Goal: Task Accomplishment & Management: Complete application form

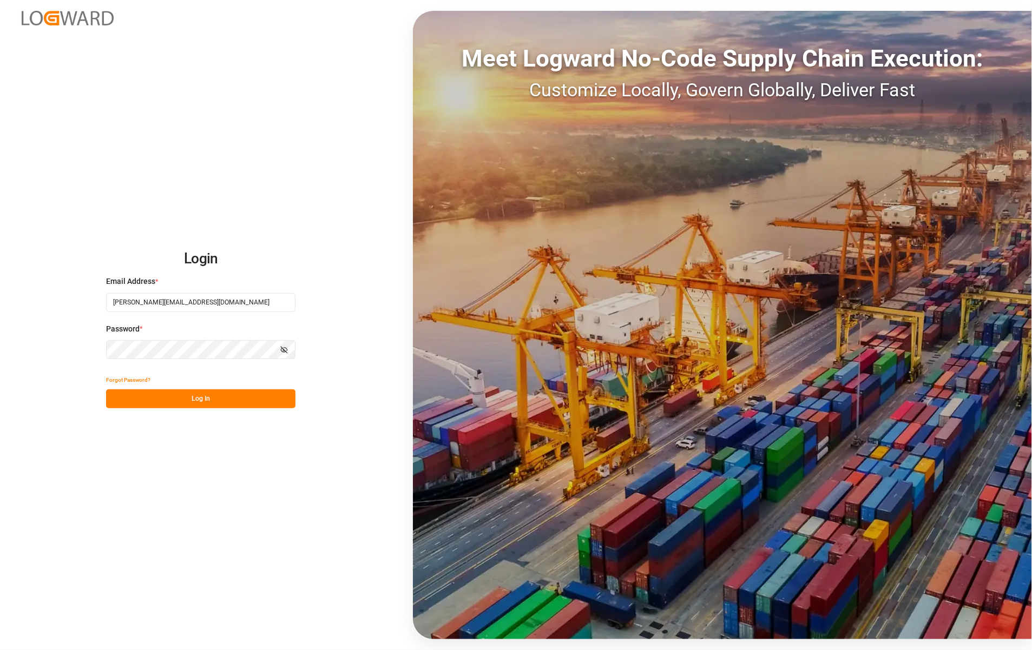
click at [199, 404] on button "Log In" at bounding box center [200, 398] width 189 height 19
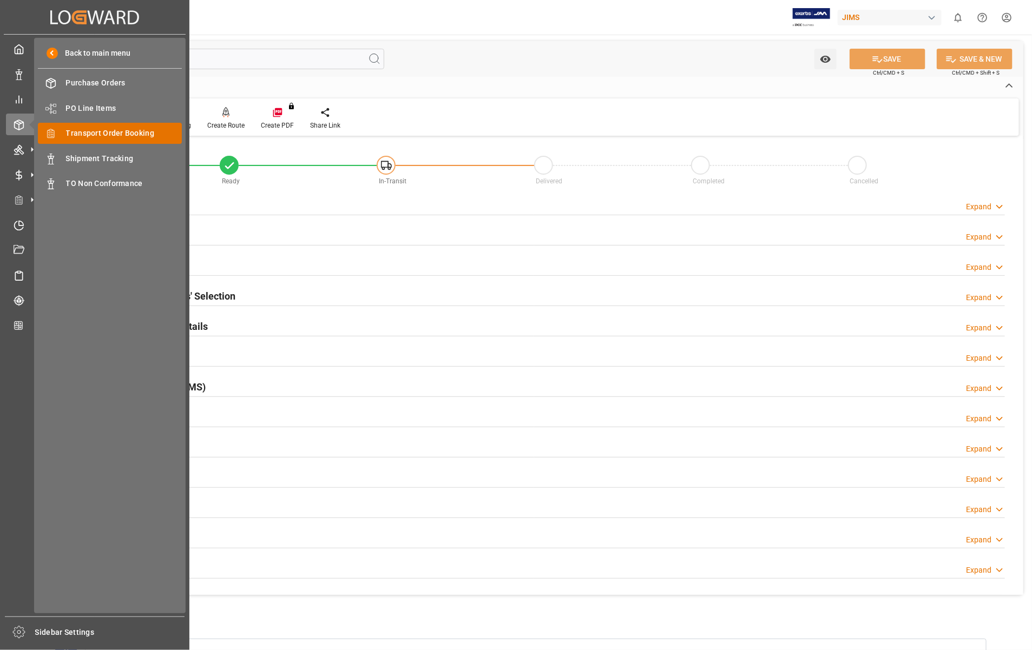
click at [97, 133] on span "Transport Order Booking" at bounding box center [124, 133] width 116 height 11
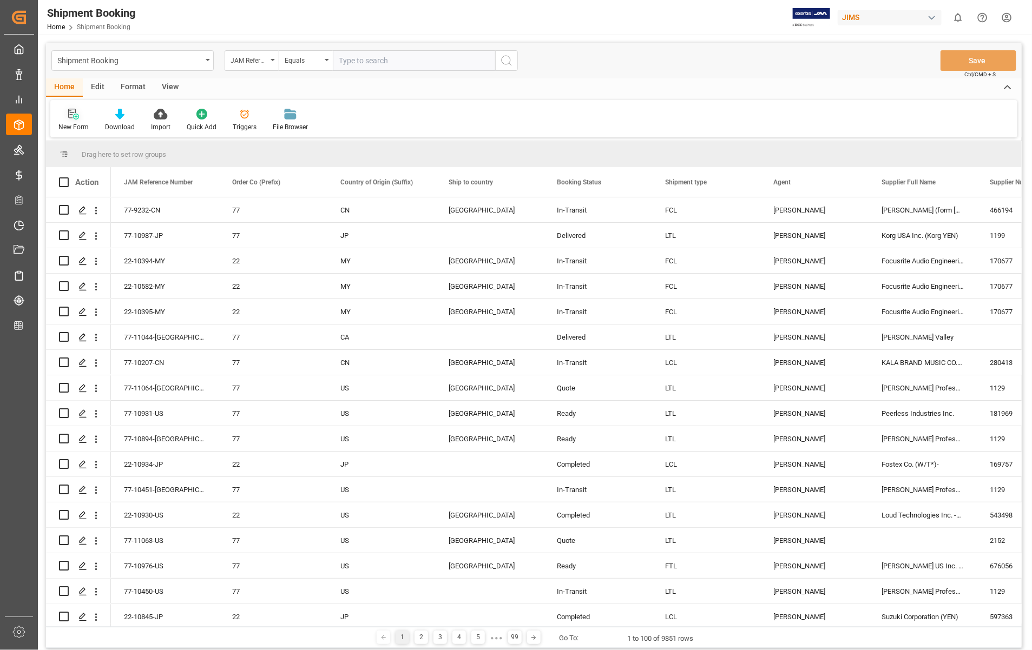
click at [74, 114] on icon at bounding box center [73, 114] width 11 height 11
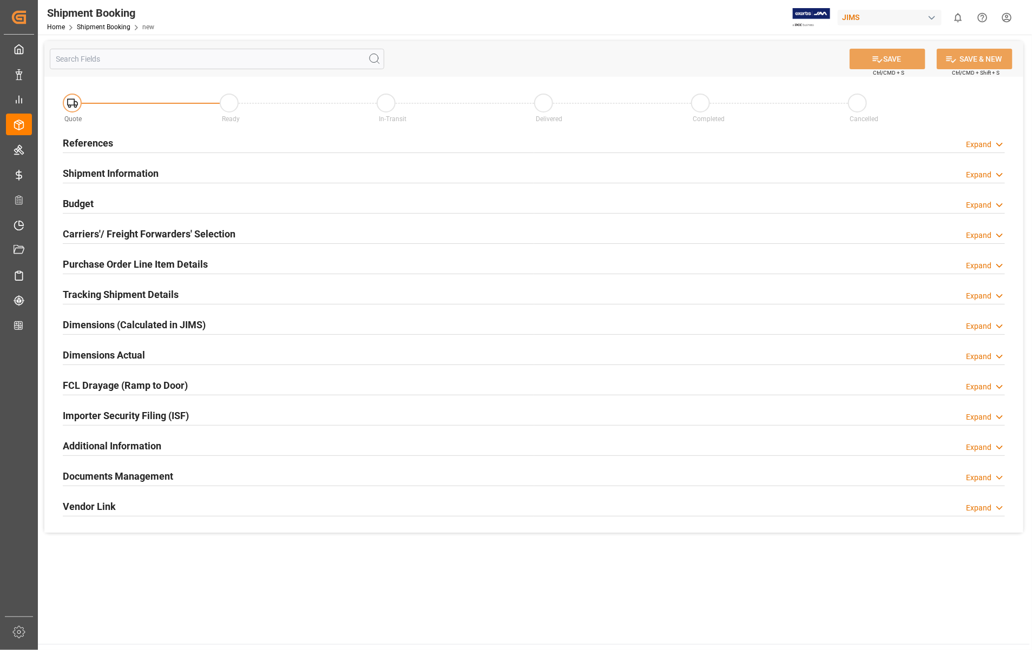
click at [88, 144] on h2 "References" at bounding box center [88, 143] width 50 height 15
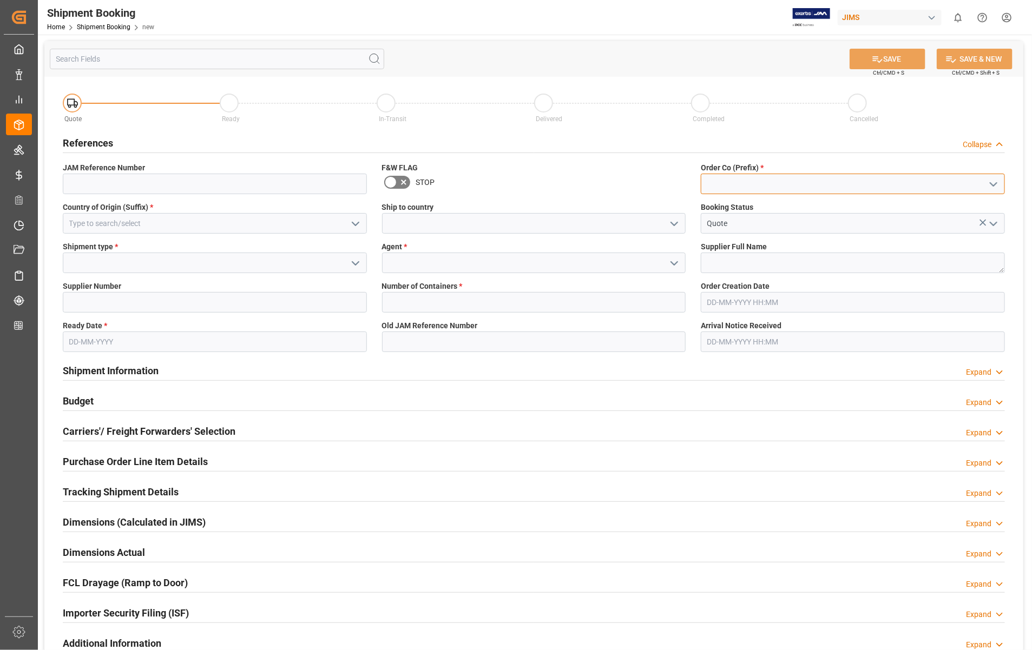
click at [790, 175] on input at bounding box center [853, 184] width 304 height 21
click at [726, 209] on div "22" at bounding box center [852, 208] width 303 height 24
type input "22"
click at [106, 222] on input at bounding box center [215, 223] width 304 height 21
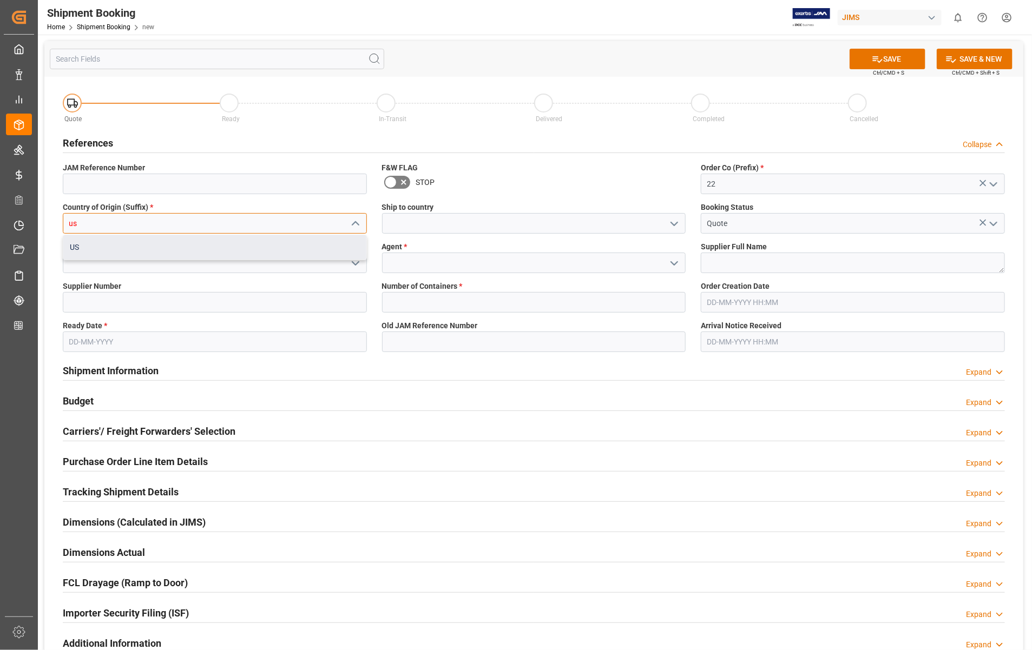
click at [71, 247] on div "US" at bounding box center [214, 247] width 303 height 24
type input "US"
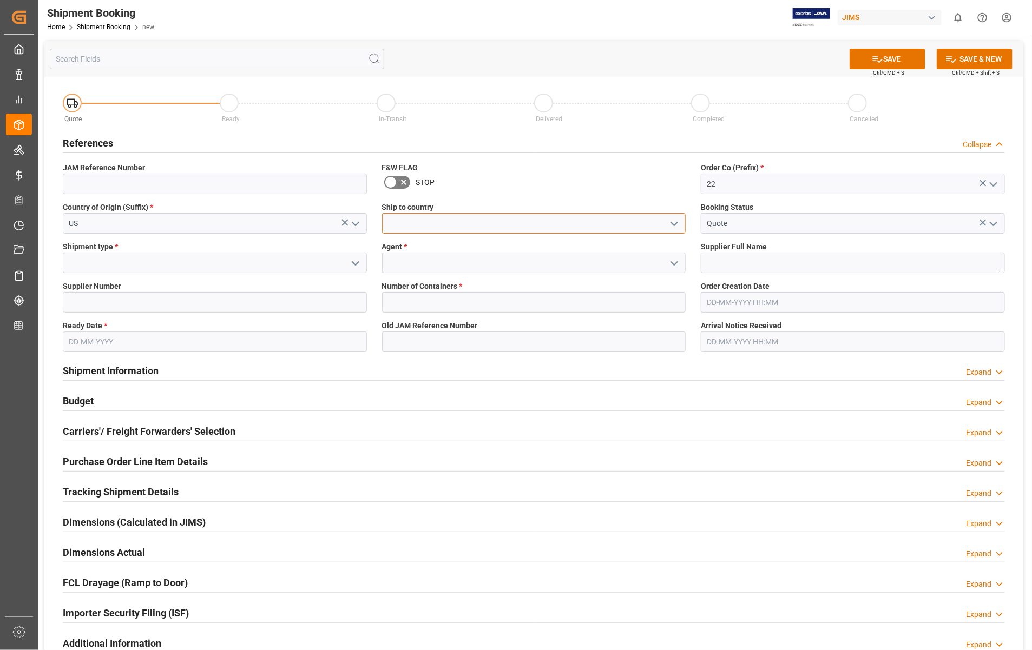
click at [513, 223] on input at bounding box center [534, 223] width 304 height 21
click at [451, 248] on div "[GEOGRAPHIC_DATA]" at bounding box center [533, 247] width 303 height 24
type input "[GEOGRAPHIC_DATA]"
click at [208, 266] on input at bounding box center [215, 263] width 304 height 21
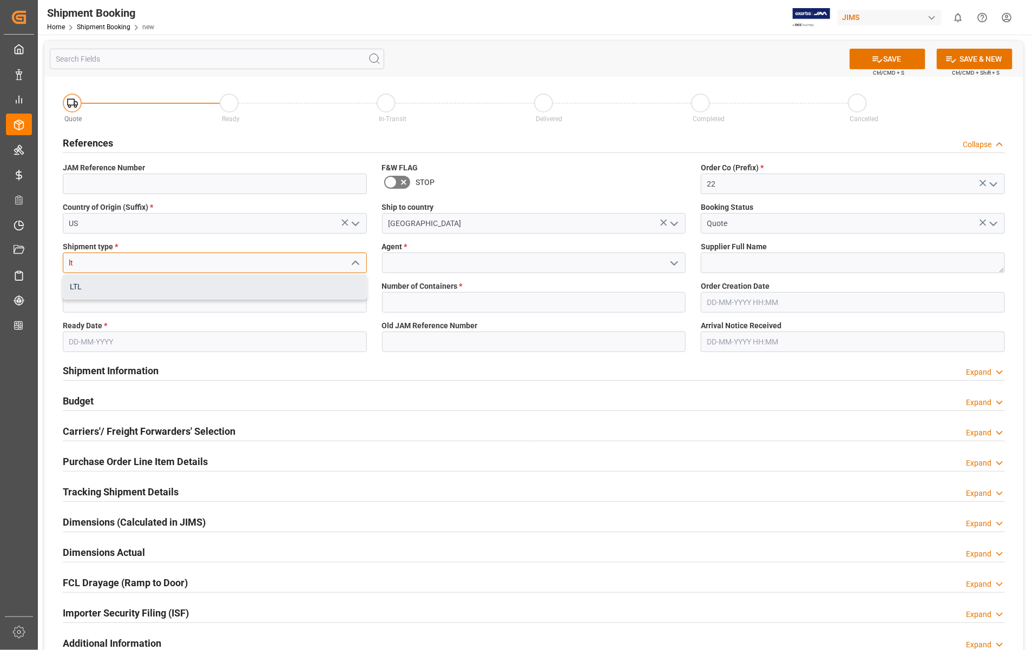
click at [70, 287] on div "LTL" at bounding box center [214, 287] width 303 height 24
type input "LTL"
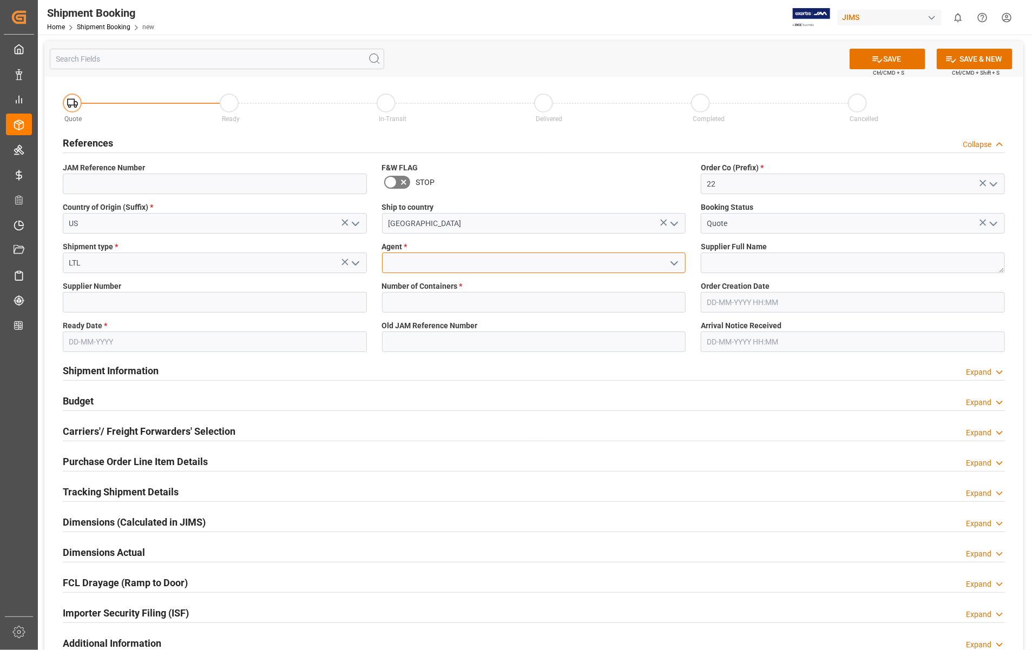
click at [424, 260] on input at bounding box center [534, 263] width 304 height 21
click at [428, 290] on div "[PERSON_NAME]" at bounding box center [533, 287] width 303 height 24
type input "[PERSON_NAME]"
click at [729, 263] on textarea at bounding box center [853, 263] width 304 height 21
paste textarea "Universal Audio Inc."
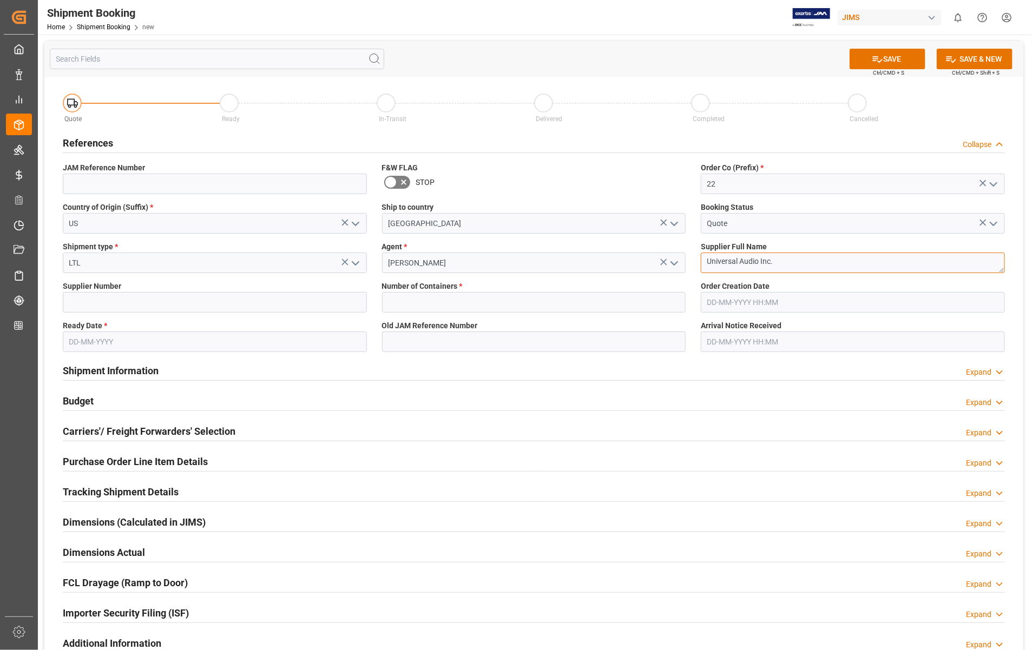
type textarea "Universal Audio Inc."
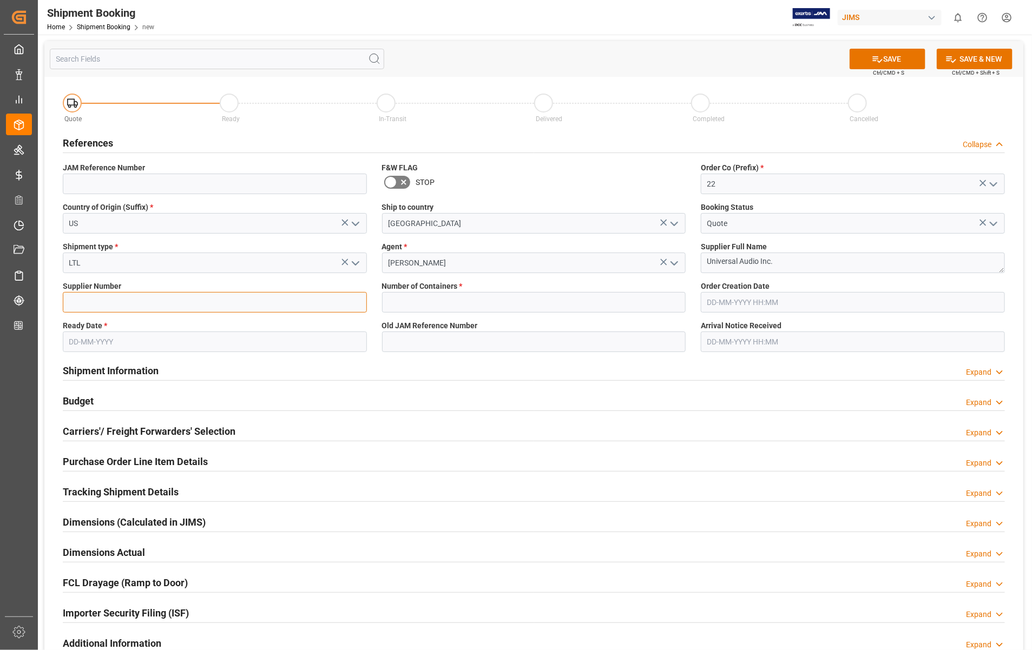
click at [168, 299] on input at bounding box center [215, 302] width 304 height 21
click at [166, 305] on input at bounding box center [215, 302] width 304 height 21
paste input "734315"
type input "734315"
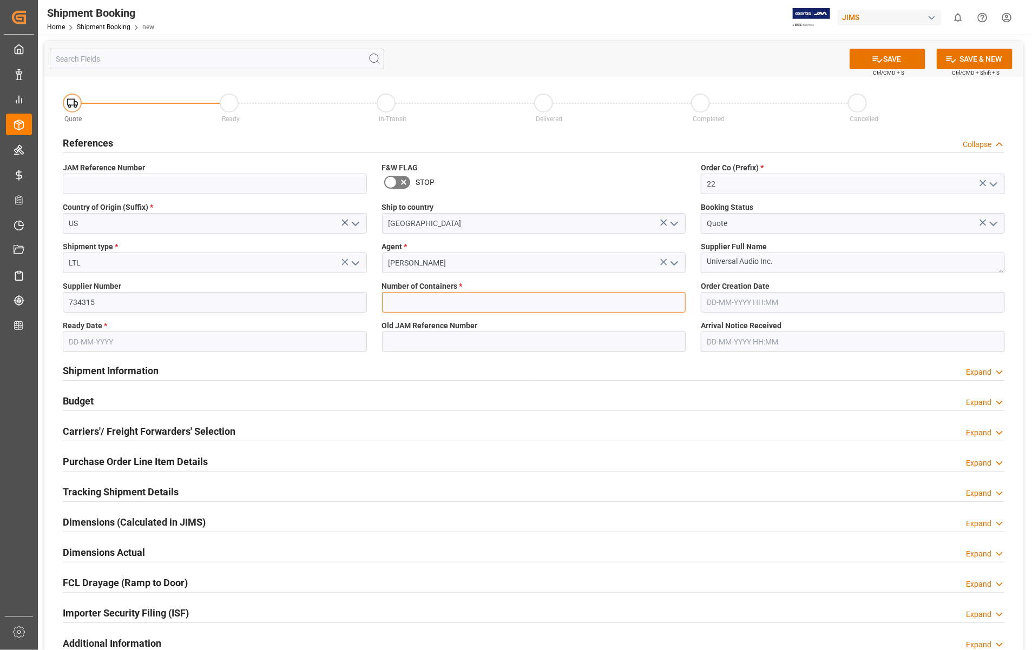
click at [421, 307] on input "text" at bounding box center [534, 302] width 304 height 21
type input "0"
type input "22-10960-[GEOGRAPHIC_DATA]"
type input "[DATE] 18:31"
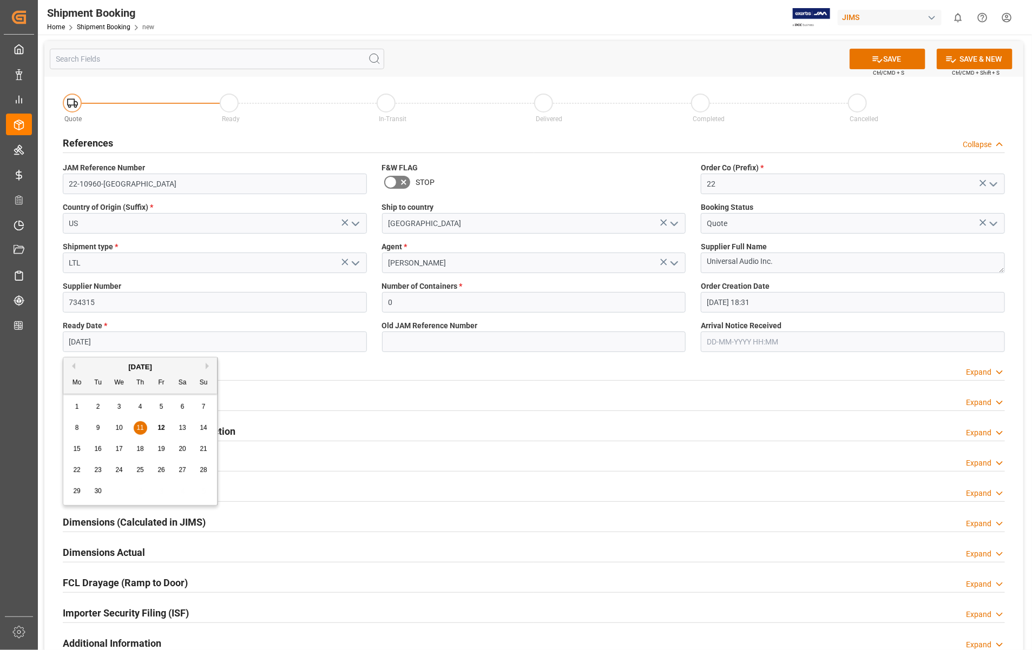
click at [134, 344] on input "[DATE]" at bounding box center [215, 342] width 304 height 21
click at [206, 366] on button "Next Month" at bounding box center [209, 366] width 6 height 6
click at [81, 427] on div "6" at bounding box center [77, 428] width 14 height 13
type input "[DATE]"
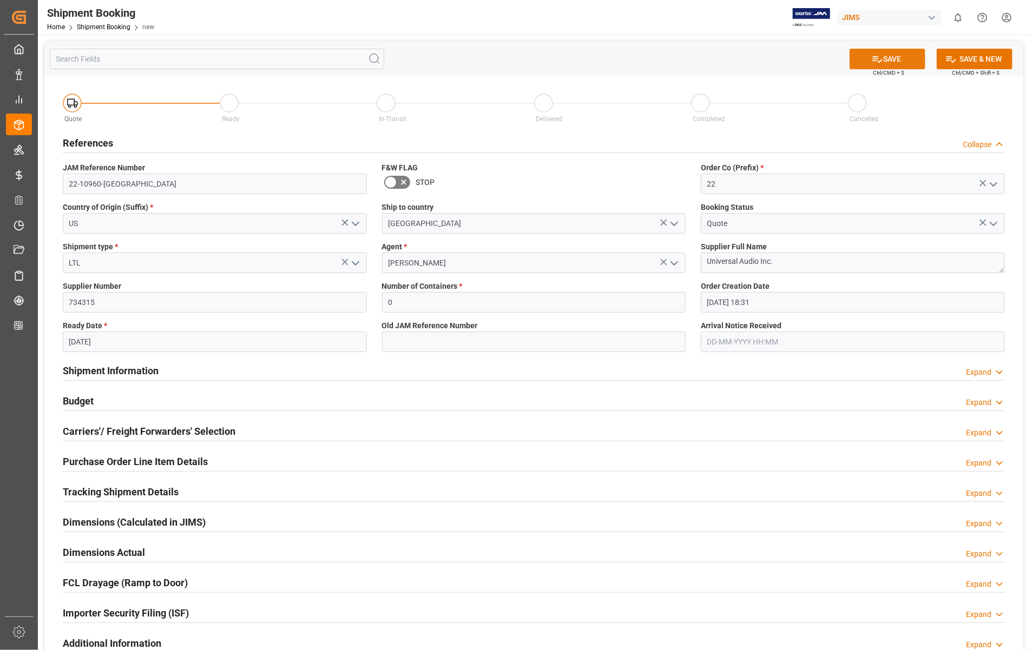
click at [895, 50] on button "SAVE" at bounding box center [887, 59] width 76 height 21
click at [128, 436] on h2 "Carriers'/ Freight Forwarders' Selection" at bounding box center [149, 431] width 173 height 15
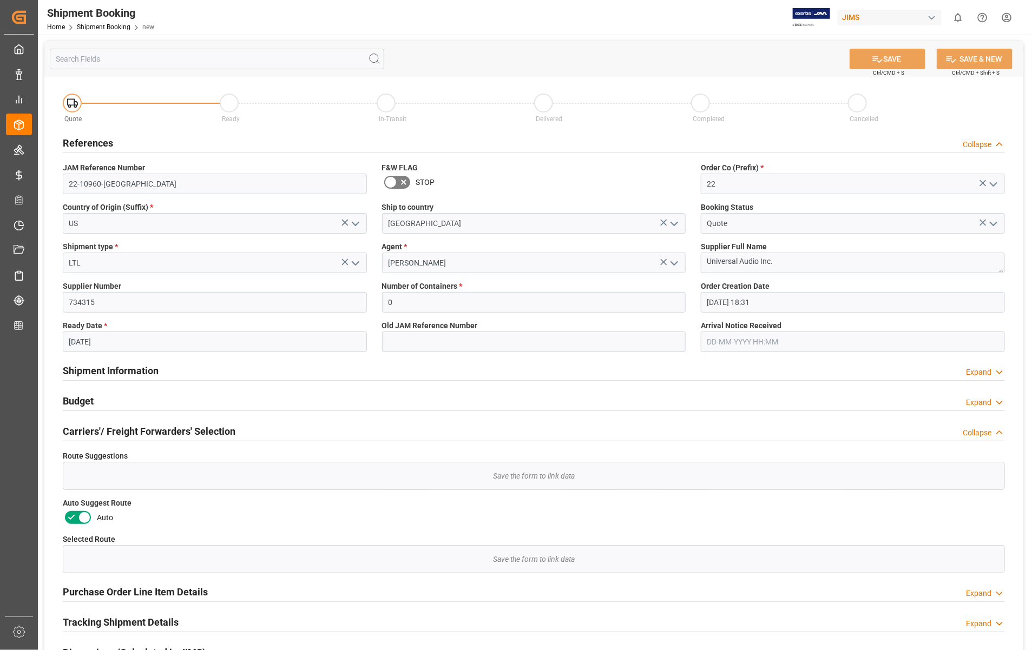
click at [88, 520] on icon at bounding box center [84, 517] width 13 height 13
click at [0, 0] on input "checkbox" at bounding box center [0, 0] width 0 height 0
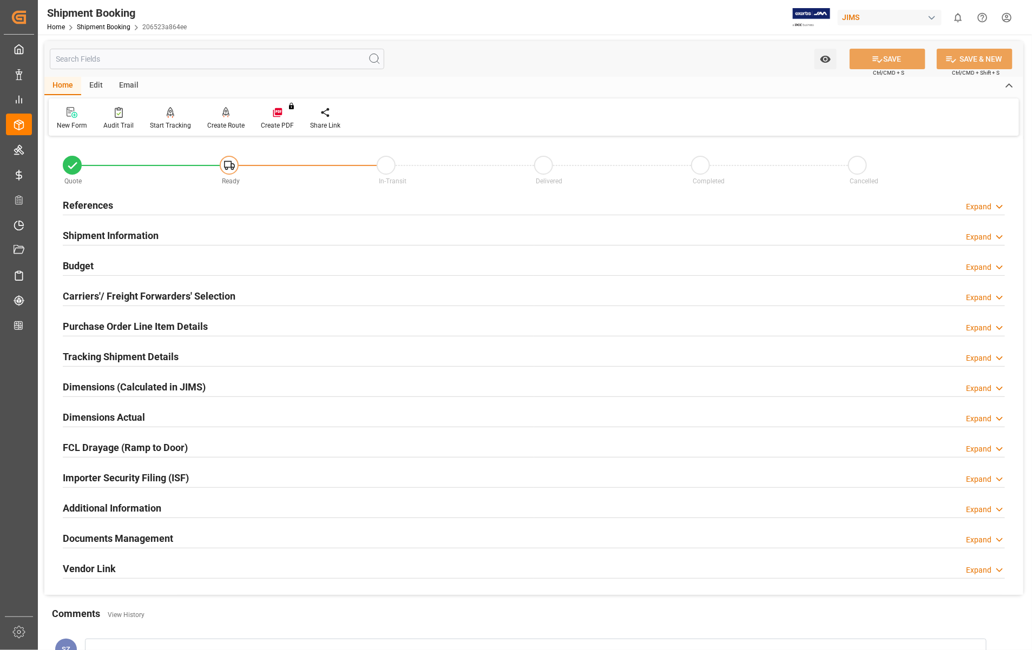
click at [120, 296] on h2 "Carriers'/ Freight Forwarders' Selection" at bounding box center [149, 296] width 173 height 15
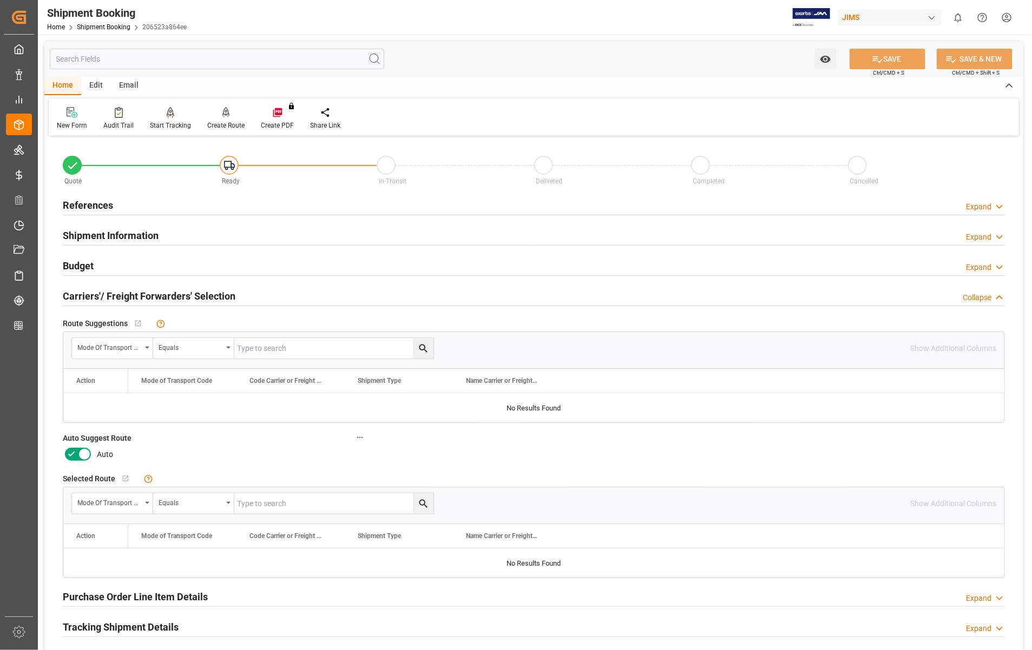
click at [92, 455] on div "Auto" at bounding box center [215, 454] width 304 height 17
click at [83, 451] on icon at bounding box center [84, 454] width 13 height 13
click at [0, 0] on input "checkbox" at bounding box center [0, 0] width 0 height 0
click at [891, 61] on button "SAVE" at bounding box center [887, 59] width 76 height 21
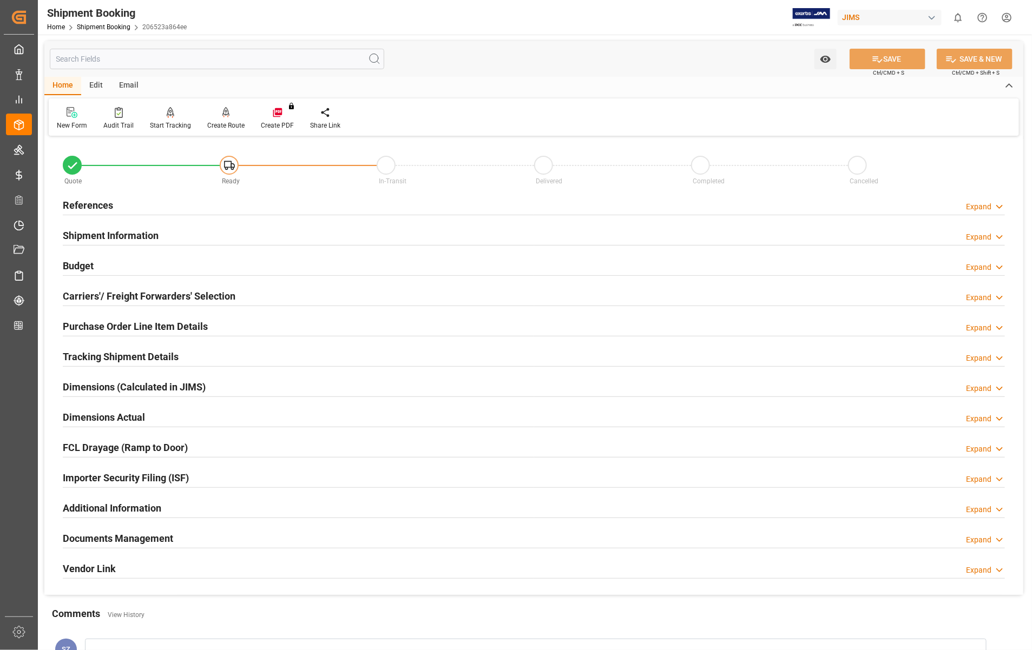
click at [82, 204] on h2 "References" at bounding box center [88, 205] width 50 height 15
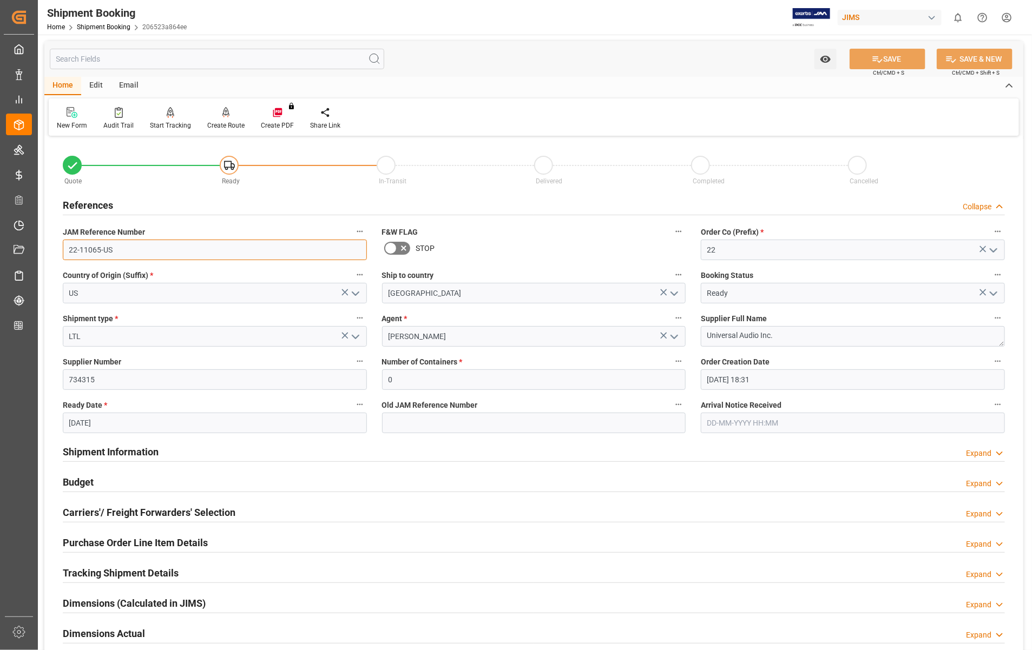
drag, startPoint x: 122, startPoint y: 252, endPoint x: 63, endPoint y: 250, distance: 59.5
click at [63, 250] on input "22-11065-US" at bounding box center [215, 250] width 304 height 21
click at [173, 246] on input "22-11065-US" at bounding box center [215, 250] width 304 height 21
drag, startPoint x: 119, startPoint y: 250, endPoint x: 67, endPoint y: 250, distance: 52.5
click at [67, 250] on input "22-11065-US" at bounding box center [215, 250] width 304 height 21
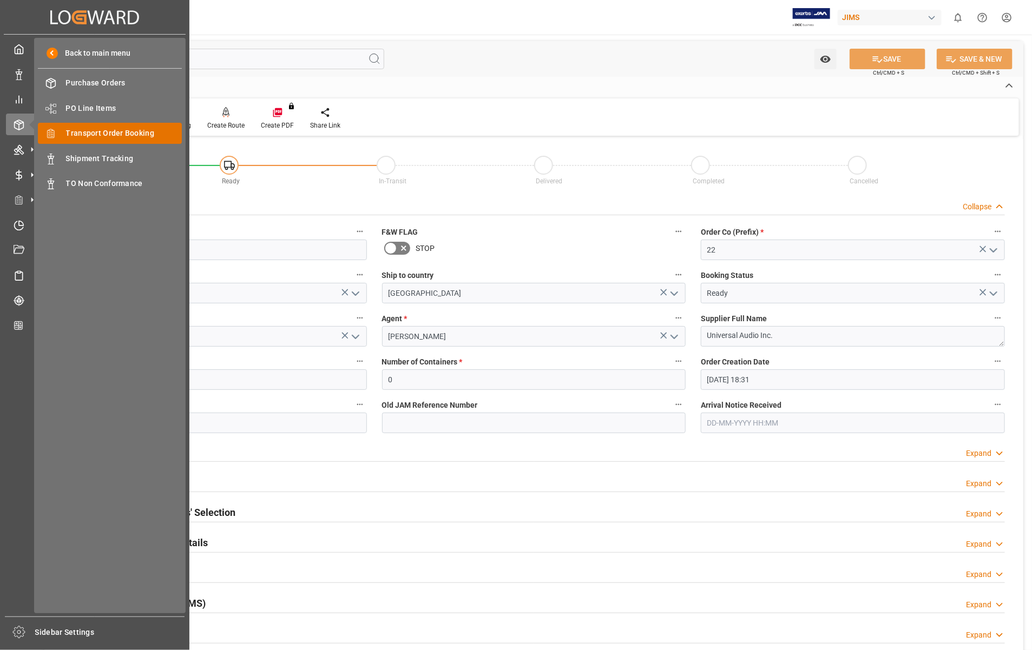
click at [107, 134] on span "Transport Order Booking" at bounding box center [124, 133] width 116 height 11
